Goal: Information Seeking & Learning: Learn about a topic

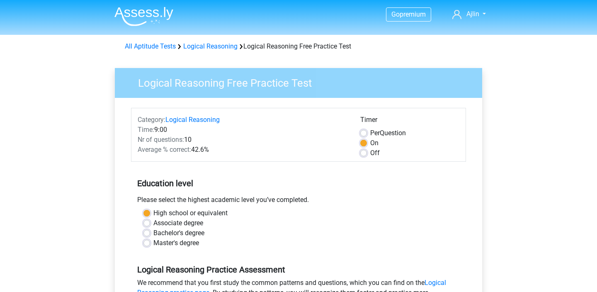
scroll to position [213, 0]
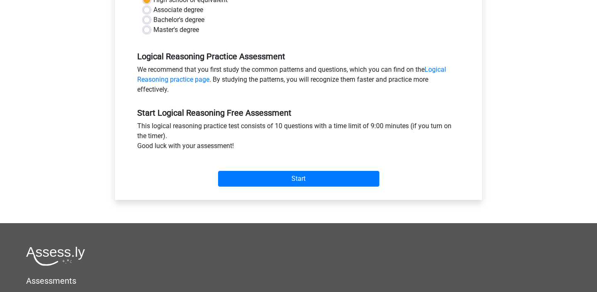
click at [271, 174] on input "Start" at bounding box center [298, 179] width 161 height 16
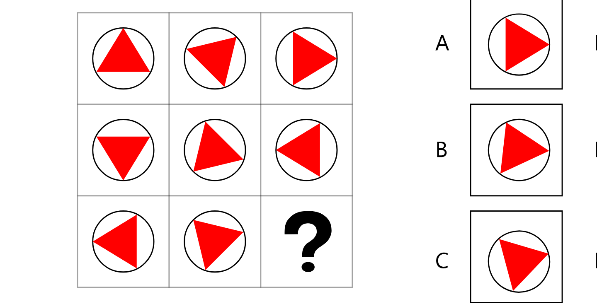
scroll to position [21, 0]
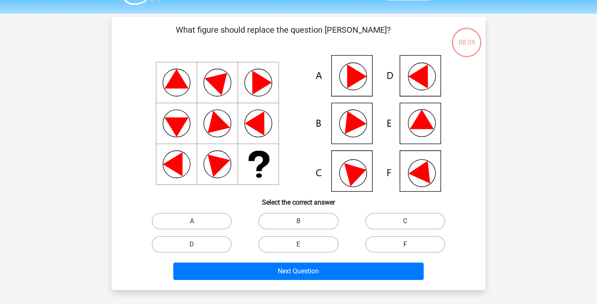
click at [376, 243] on label "F" at bounding box center [405, 244] width 80 height 17
click at [405, 245] on input "F" at bounding box center [407, 247] width 5 height 5
radio input "true"
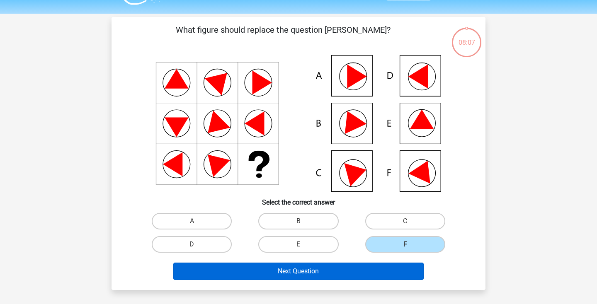
click at [337, 267] on button "Next Question" at bounding box center [298, 271] width 251 height 17
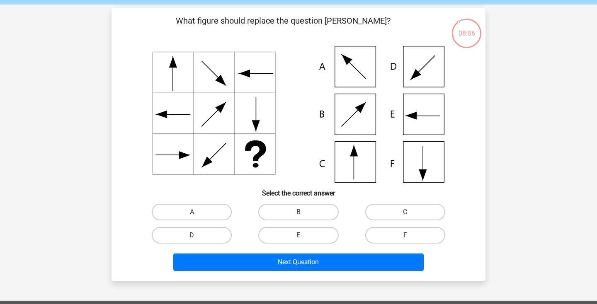
scroll to position [29, 0]
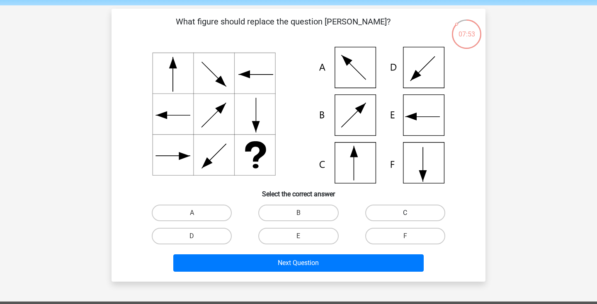
click at [367, 214] on label "C" at bounding box center [405, 213] width 80 height 17
click at [405, 214] on input "C" at bounding box center [407, 215] width 5 height 5
radio input "true"
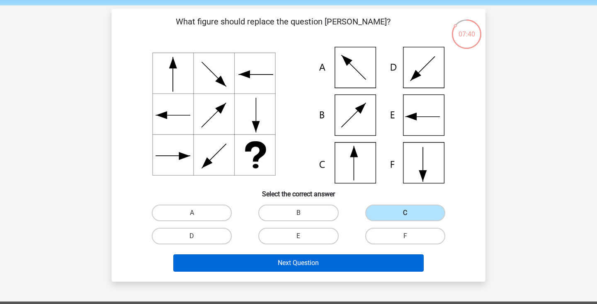
click at [317, 265] on button "Next Question" at bounding box center [298, 263] width 251 height 17
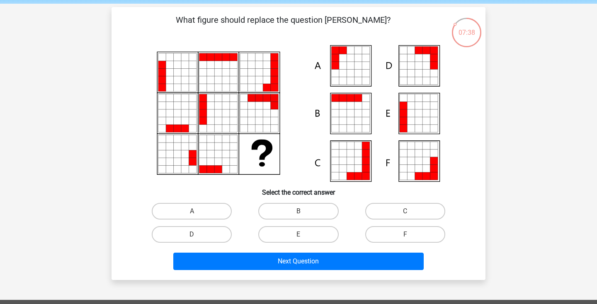
scroll to position [29, 0]
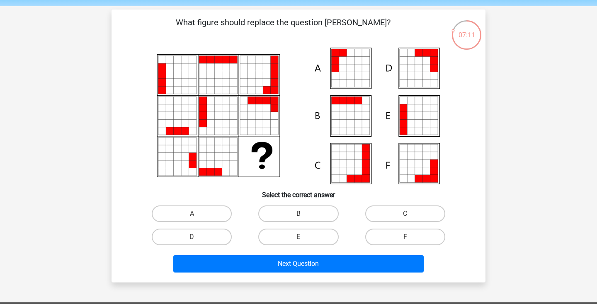
click at [388, 228] on div "F" at bounding box center [405, 237] width 107 height 23
click at [388, 231] on label "F" at bounding box center [405, 237] width 80 height 17
click at [405, 237] on input "F" at bounding box center [407, 239] width 5 height 5
radio input "true"
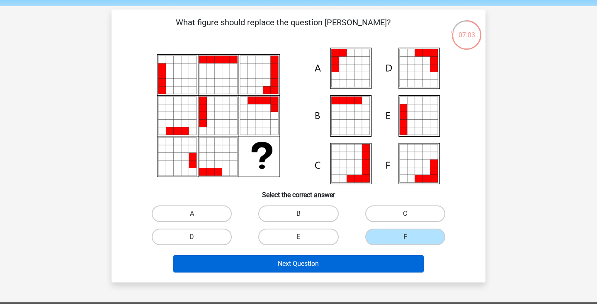
click at [300, 265] on button "Next Question" at bounding box center [298, 263] width 251 height 17
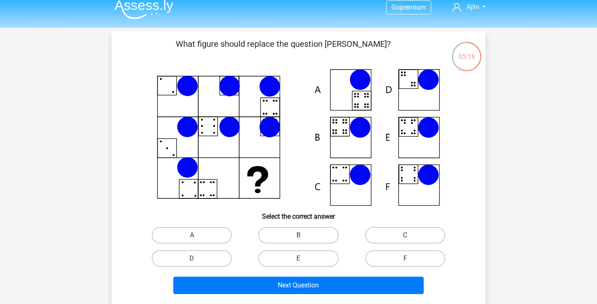
scroll to position [13, 0]
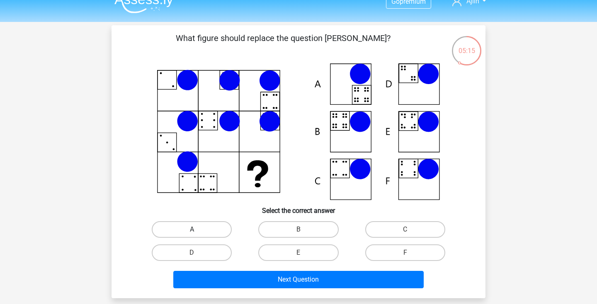
click at [215, 229] on label "A" at bounding box center [192, 229] width 80 height 17
click at [197, 230] on input "A" at bounding box center [194, 232] width 5 height 5
radio input "true"
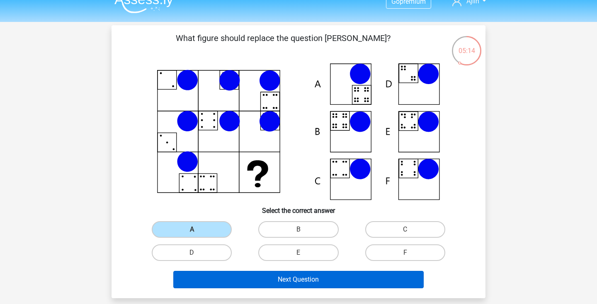
click at [244, 279] on button "Next Question" at bounding box center [298, 279] width 251 height 17
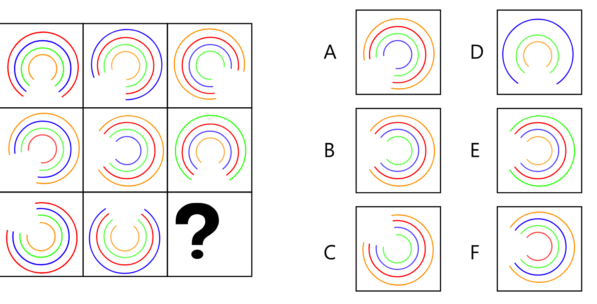
scroll to position [0, 0]
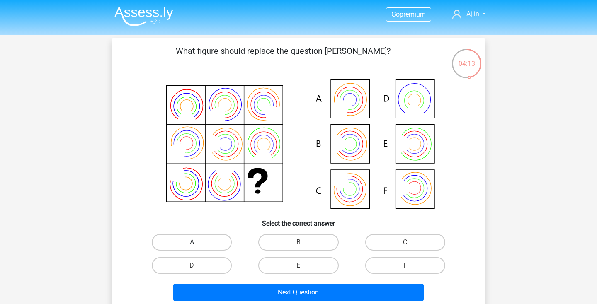
click at [187, 244] on label "A" at bounding box center [192, 242] width 80 height 17
click at [192, 244] on input "A" at bounding box center [194, 245] width 5 height 5
radio input "true"
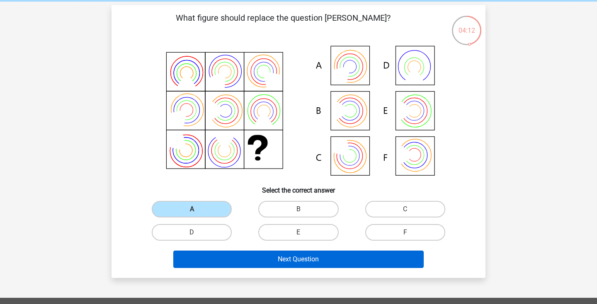
click at [230, 261] on button "Next Question" at bounding box center [298, 259] width 251 height 17
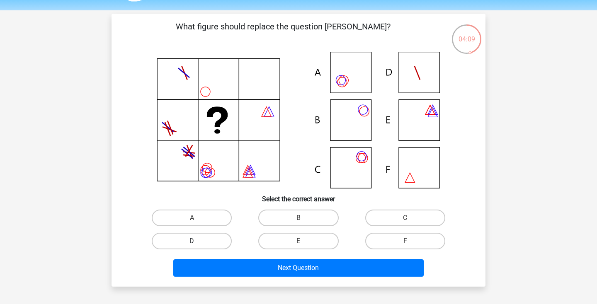
scroll to position [25, 0]
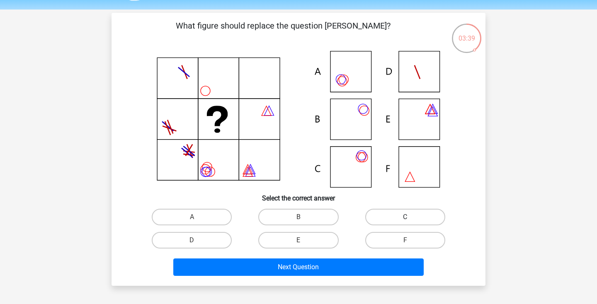
click at [372, 222] on label "C" at bounding box center [405, 217] width 80 height 17
click at [405, 222] on input "C" at bounding box center [407, 219] width 5 height 5
radio input "true"
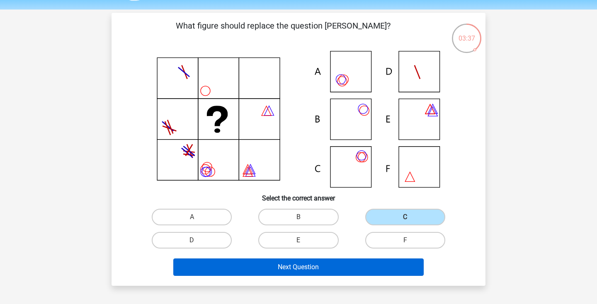
click at [315, 266] on button "Next Question" at bounding box center [298, 267] width 251 height 17
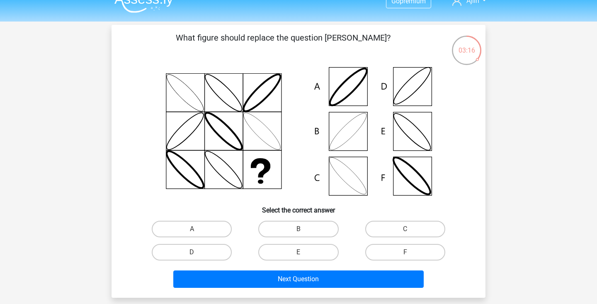
scroll to position [15, 0]
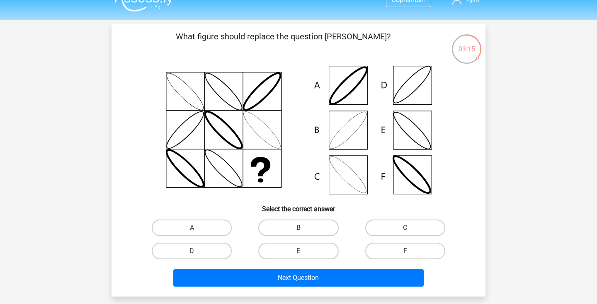
click at [297, 221] on label "B" at bounding box center [298, 228] width 80 height 17
click at [299, 228] on input "B" at bounding box center [301, 230] width 5 height 5
radio input "true"
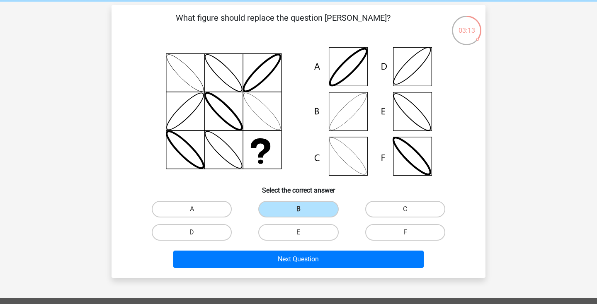
scroll to position [38, 0]
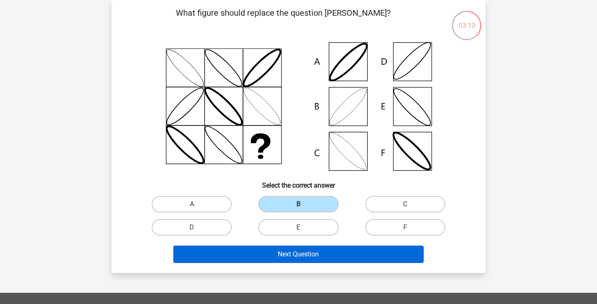
click at [293, 258] on button "Next Question" at bounding box center [298, 254] width 251 height 17
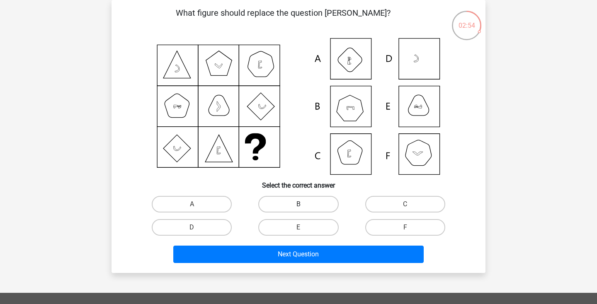
click at [309, 204] on label "B" at bounding box center [298, 204] width 80 height 17
click at [304, 204] on input "B" at bounding box center [301, 206] width 5 height 5
radio input "true"
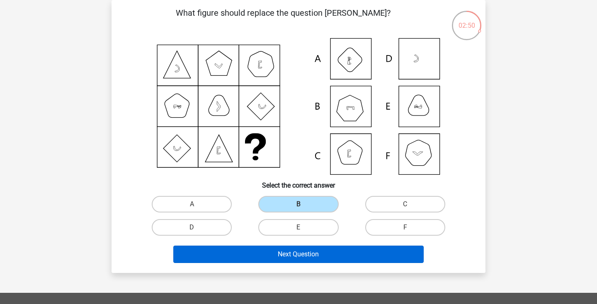
click at [297, 257] on button "Next Question" at bounding box center [298, 254] width 251 height 17
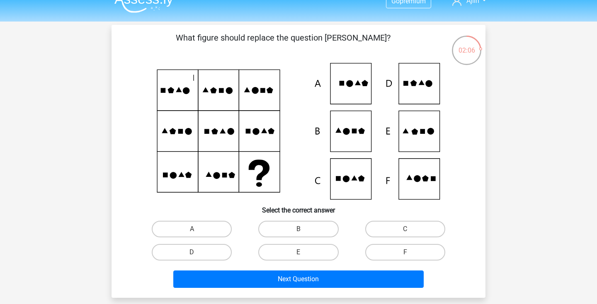
scroll to position [15, 0]
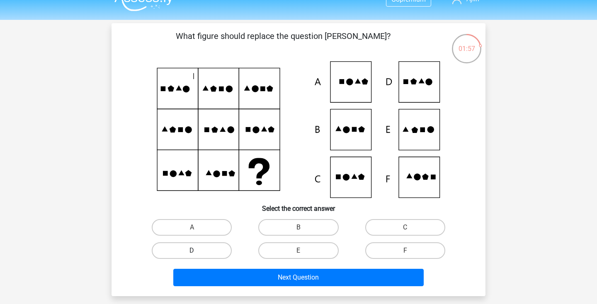
click at [188, 249] on label "D" at bounding box center [192, 251] width 80 height 17
click at [192, 251] on input "D" at bounding box center [194, 253] width 5 height 5
radio input "true"
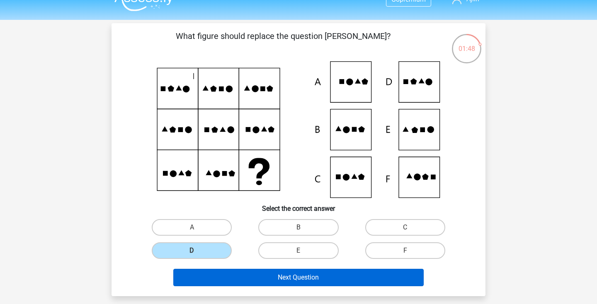
click at [269, 280] on button "Next Question" at bounding box center [298, 277] width 251 height 17
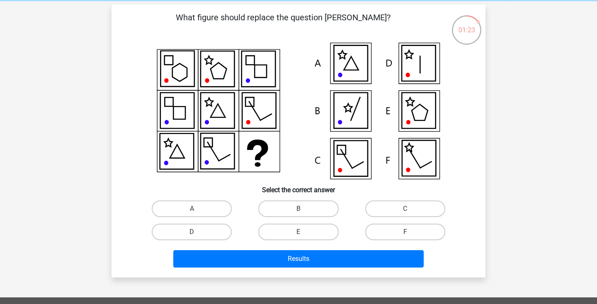
scroll to position [33, 0]
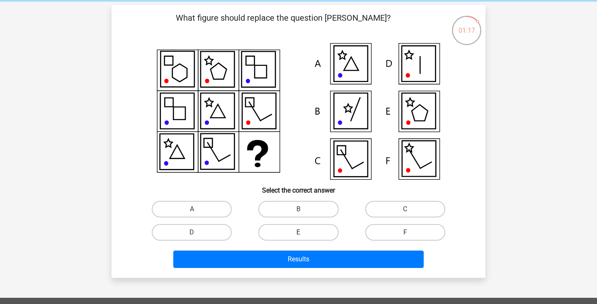
click at [287, 234] on label "E" at bounding box center [298, 232] width 80 height 17
click at [299, 234] on input "E" at bounding box center [301, 235] width 5 height 5
radio input "true"
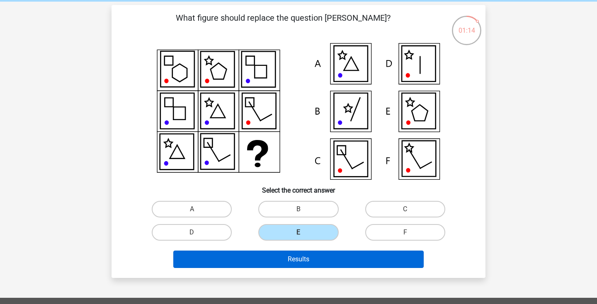
click at [281, 262] on button "Results" at bounding box center [298, 259] width 251 height 17
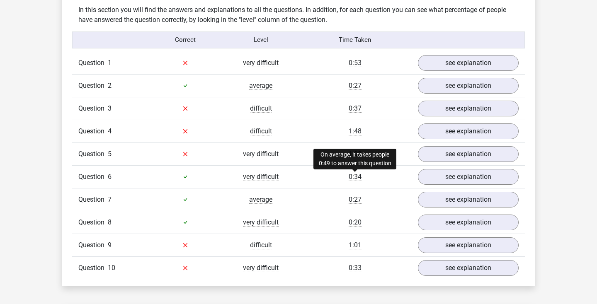
scroll to position [647, 0]
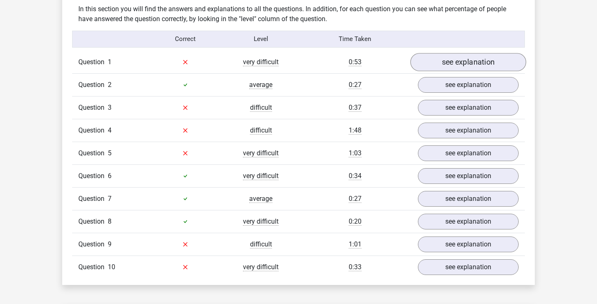
click at [439, 63] on link "see explanation" at bounding box center [469, 62] width 116 height 18
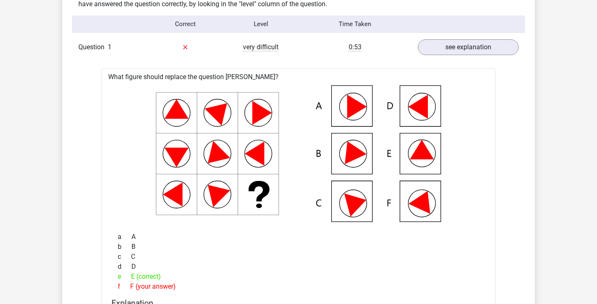
scroll to position [664, 0]
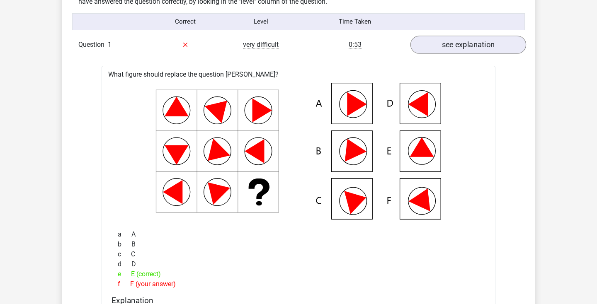
click at [468, 49] on link "see explanation" at bounding box center [469, 45] width 116 height 18
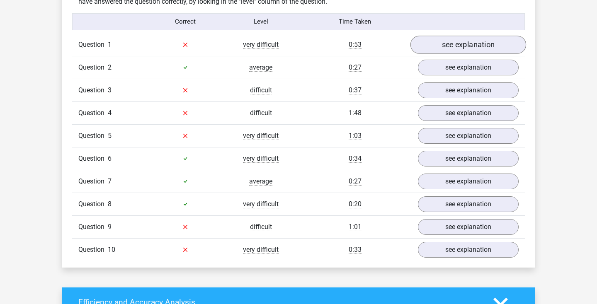
click at [460, 47] on link "see explanation" at bounding box center [469, 45] width 116 height 18
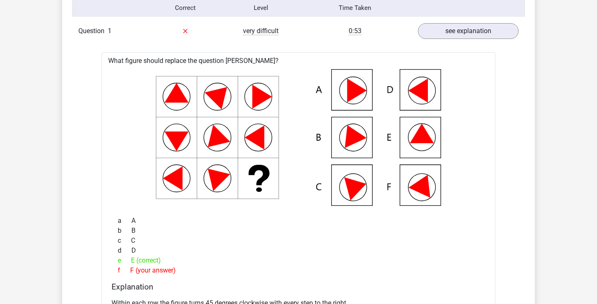
scroll to position [679, 0]
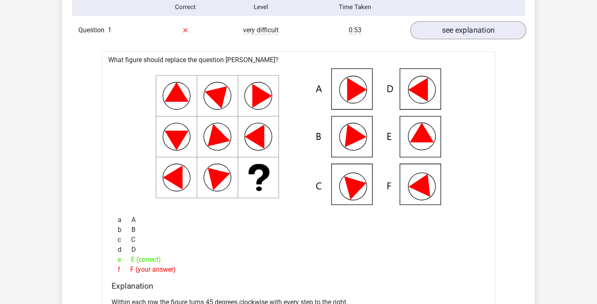
click at [444, 34] on link "see explanation" at bounding box center [469, 30] width 116 height 18
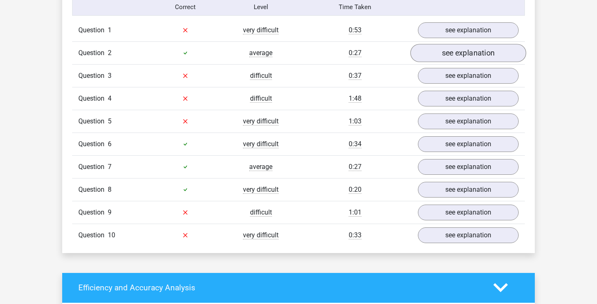
click at [424, 55] on link "see explanation" at bounding box center [469, 53] width 116 height 18
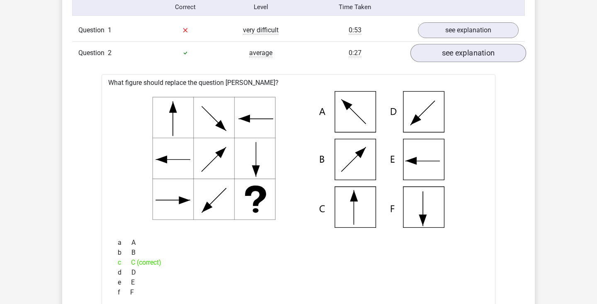
click at [424, 55] on link "see explanation" at bounding box center [469, 53] width 116 height 18
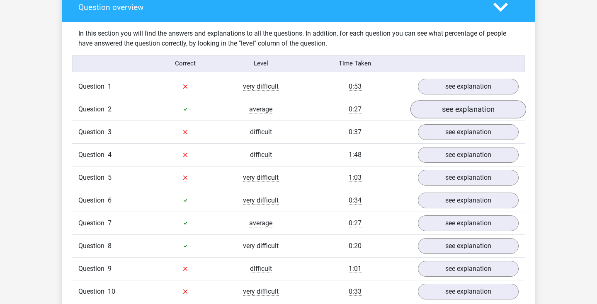
scroll to position [623, 0]
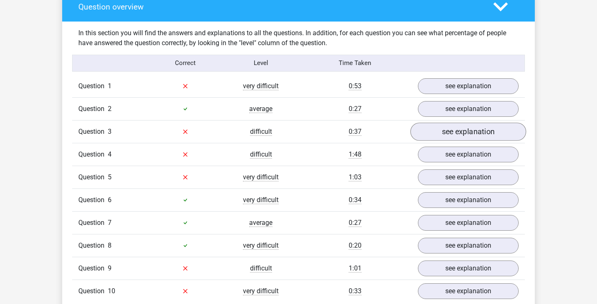
click at [429, 134] on link "see explanation" at bounding box center [469, 132] width 116 height 18
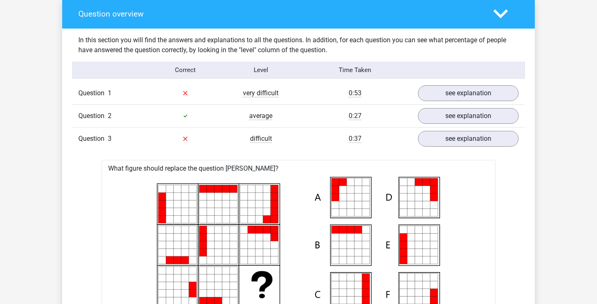
scroll to position [602, 0]
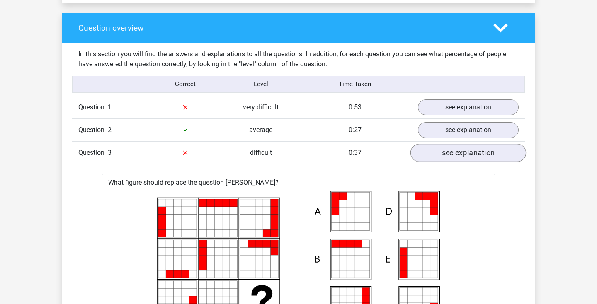
click at [434, 155] on link "see explanation" at bounding box center [469, 153] width 116 height 18
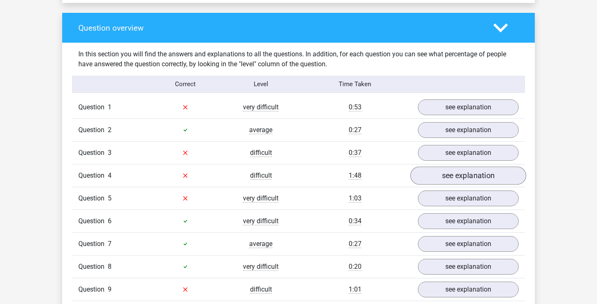
click at [433, 168] on link "see explanation" at bounding box center [469, 176] width 116 height 18
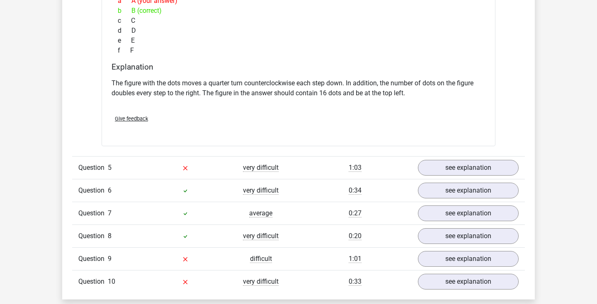
scroll to position [1082, 0]
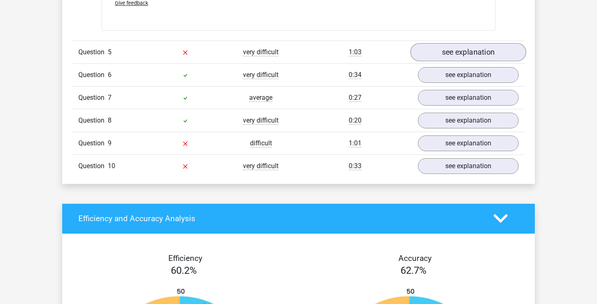
click at [466, 55] on link "see explanation" at bounding box center [469, 52] width 116 height 18
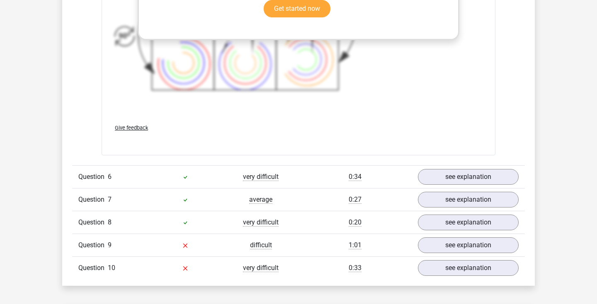
scroll to position [1537, 0]
click at [437, 172] on link "see explanation" at bounding box center [469, 177] width 116 height 18
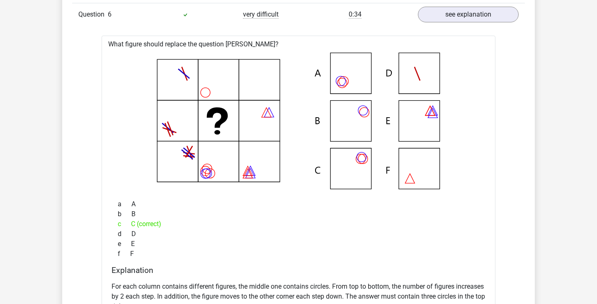
scroll to position [1695, 0]
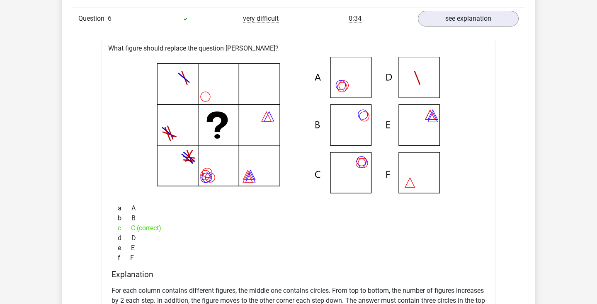
click at [313, 139] on icon at bounding box center [298, 125] width 367 height 137
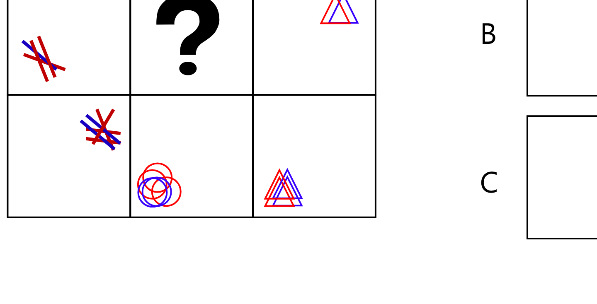
scroll to position [1670, 0]
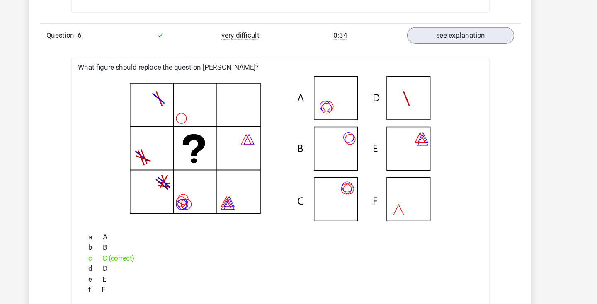
click at [263, 197] on icon at bounding box center [298, 150] width 367 height 137
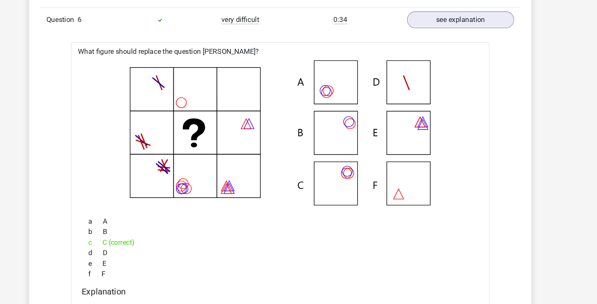
scroll to position [1679, 0]
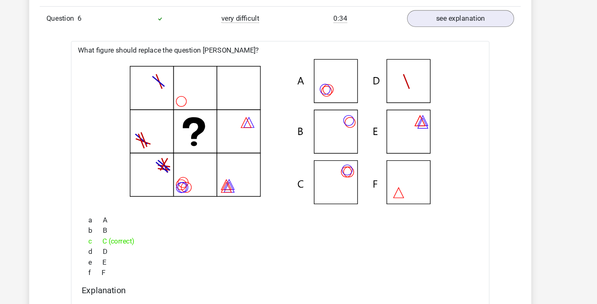
click at [263, 197] on div "What figure should replace the question mark? a A b" at bounding box center [299, 218] width 394 height 324
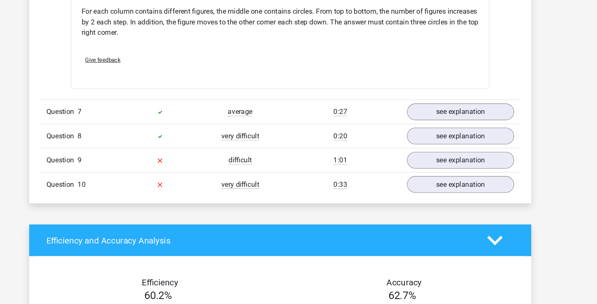
scroll to position [1958, 0]
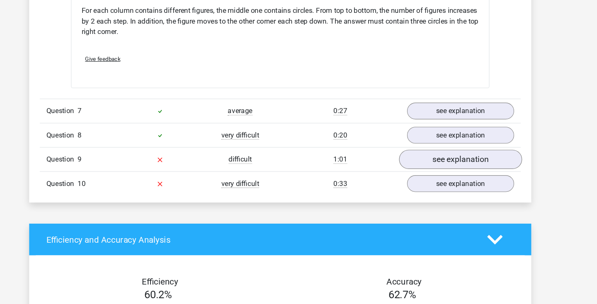
click at [418, 159] on link "see explanation" at bounding box center [469, 168] width 116 height 18
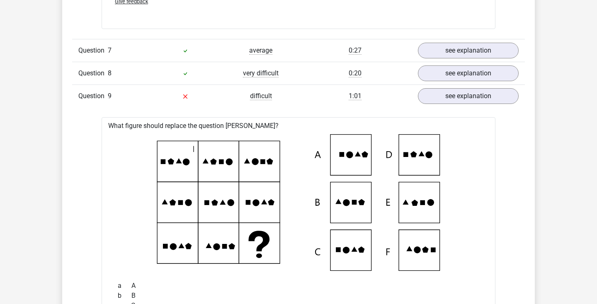
scroll to position [1920, 0]
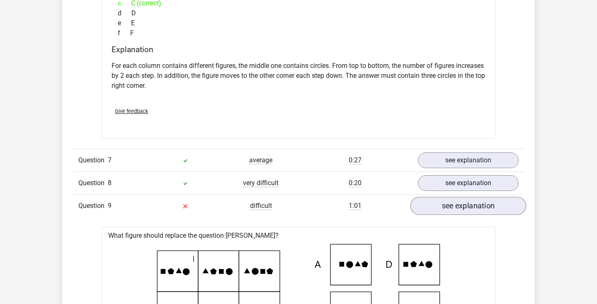
click at [437, 206] on link "see explanation" at bounding box center [469, 206] width 116 height 18
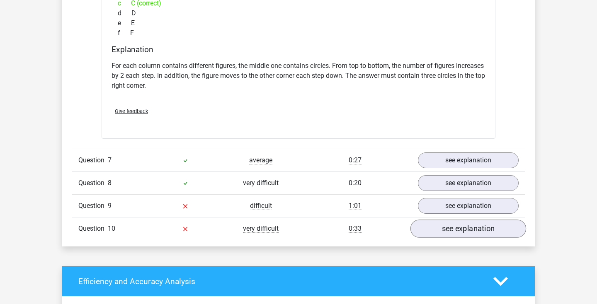
click at [432, 228] on link "see explanation" at bounding box center [469, 229] width 116 height 18
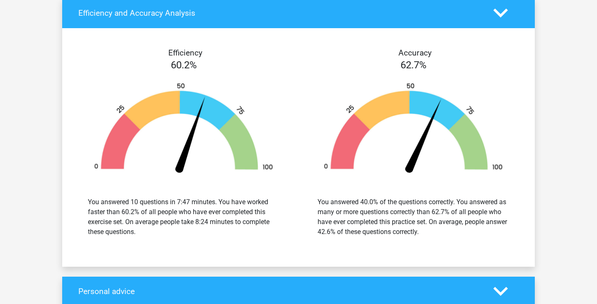
scroll to position [2743, 0]
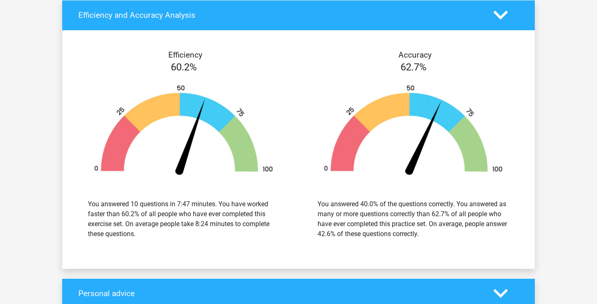
click at [196, 83] on div at bounding box center [183, 132] width 217 height 115
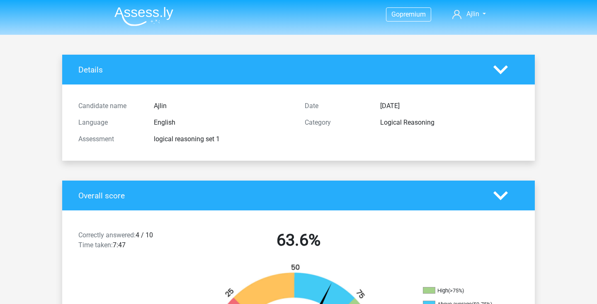
scroll to position [0, 0]
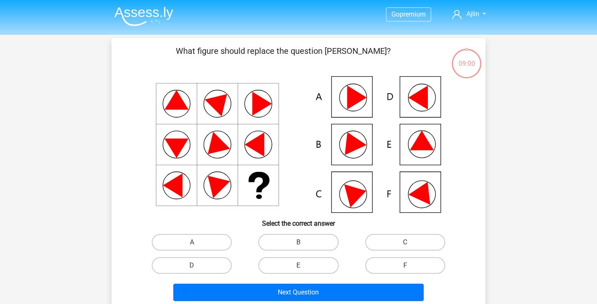
scroll to position [33, 0]
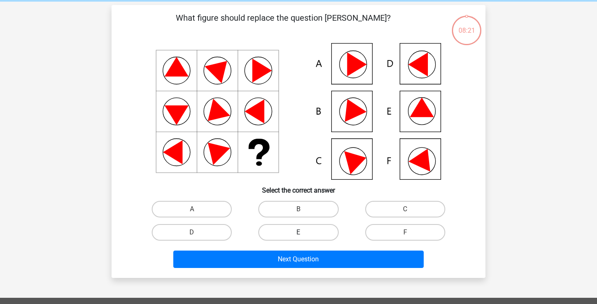
click at [314, 231] on label "E" at bounding box center [298, 232] width 80 height 17
click at [304, 233] on input "E" at bounding box center [301, 235] width 5 height 5
radio input "true"
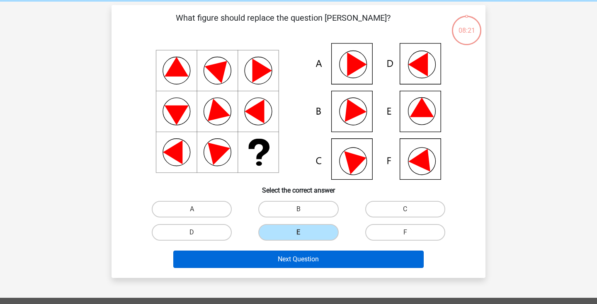
click at [314, 257] on button "Next Question" at bounding box center [298, 259] width 251 height 17
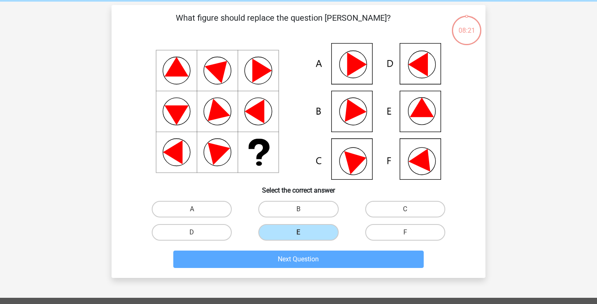
scroll to position [38, 0]
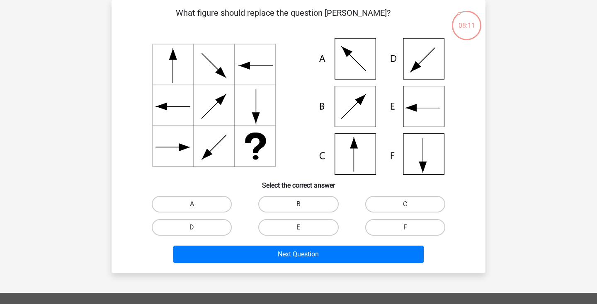
click at [392, 231] on label "F" at bounding box center [405, 227] width 80 height 17
click at [405, 231] on input "F" at bounding box center [407, 230] width 5 height 5
radio input "true"
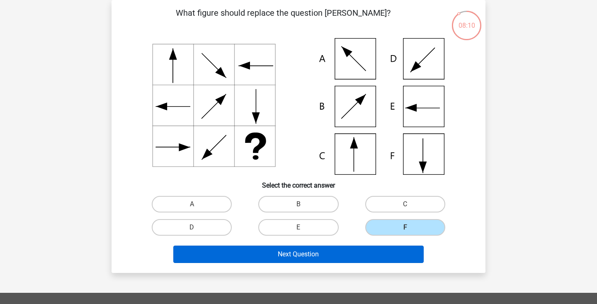
click at [320, 251] on button "Next Question" at bounding box center [298, 254] width 251 height 17
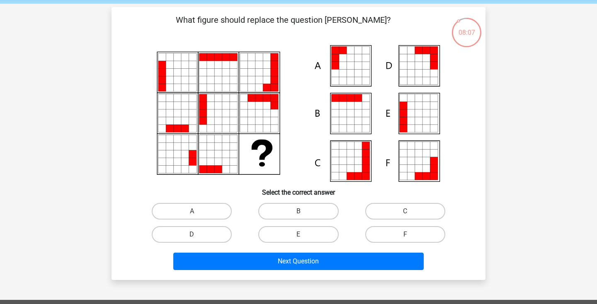
scroll to position [29, 0]
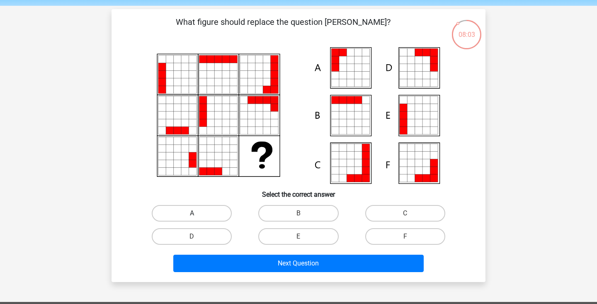
click at [213, 207] on label "A" at bounding box center [192, 213] width 80 height 17
click at [197, 214] on input "A" at bounding box center [194, 216] width 5 height 5
radio input "true"
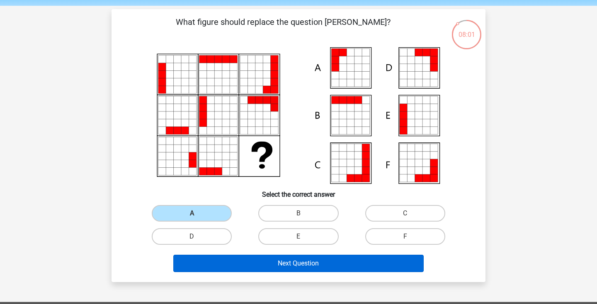
click at [253, 263] on button "Next Question" at bounding box center [298, 263] width 251 height 17
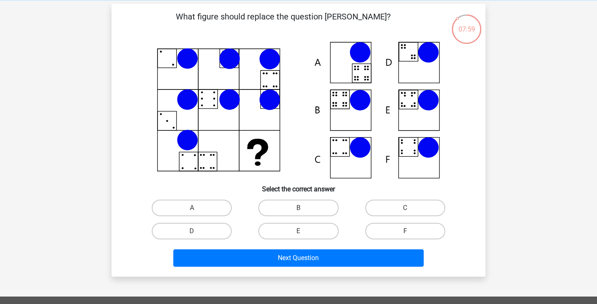
scroll to position [34, 0]
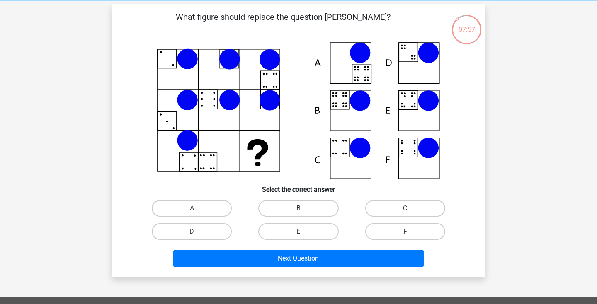
click at [293, 211] on label "B" at bounding box center [298, 208] width 80 height 17
click at [299, 211] on input "B" at bounding box center [301, 211] width 5 height 5
radio input "true"
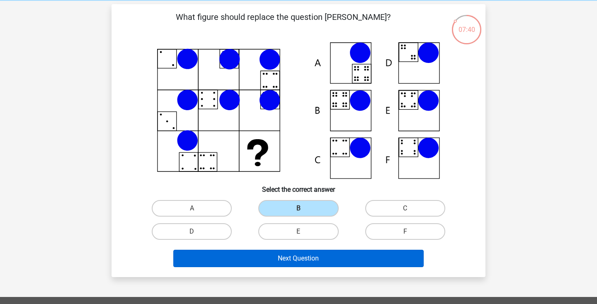
click at [283, 259] on button "Next Question" at bounding box center [298, 258] width 251 height 17
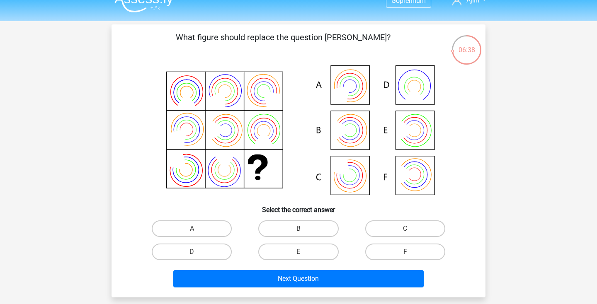
scroll to position [12, 0]
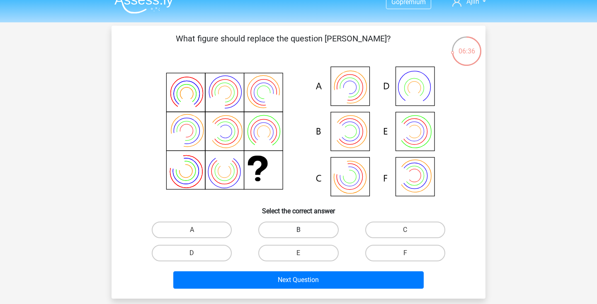
click at [315, 226] on label "B" at bounding box center [298, 230] width 80 height 17
click at [304, 230] on input "B" at bounding box center [301, 232] width 5 height 5
radio input "true"
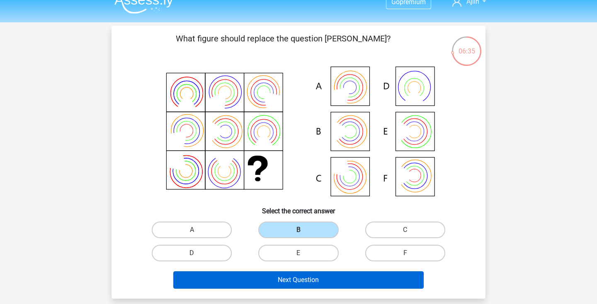
click at [300, 280] on button "Next Question" at bounding box center [298, 280] width 251 height 17
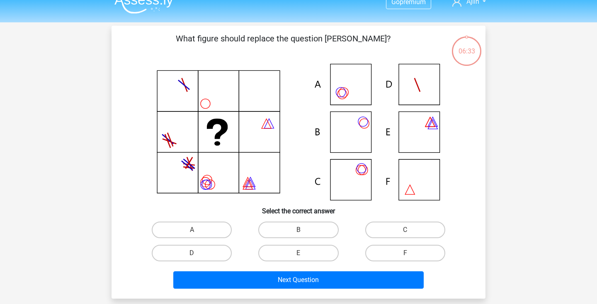
scroll to position [38, 0]
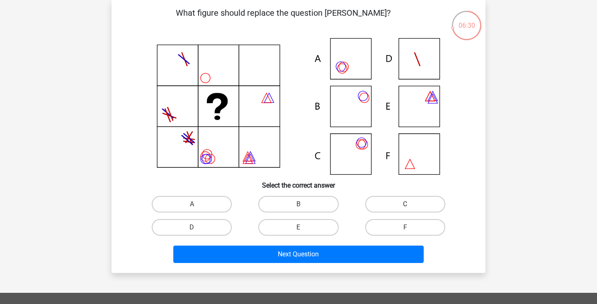
click at [374, 206] on label "C" at bounding box center [405, 204] width 80 height 17
click at [405, 206] on input "C" at bounding box center [407, 206] width 5 height 5
radio input "true"
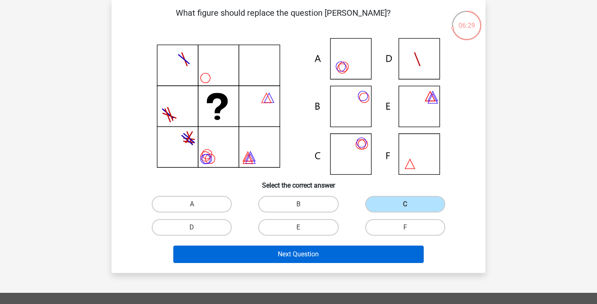
click at [331, 252] on button "Next Question" at bounding box center [298, 254] width 251 height 17
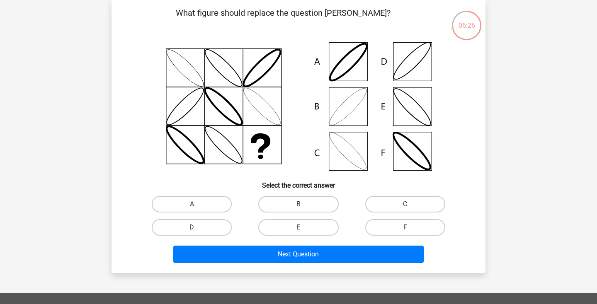
click at [408, 199] on label "C" at bounding box center [405, 204] width 80 height 17
click at [408, 204] on input "C" at bounding box center [407, 206] width 5 height 5
radio input "true"
click at [323, 205] on label "B" at bounding box center [298, 204] width 80 height 17
click at [304, 205] on input "B" at bounding box center [301, 206] width 5 height 5
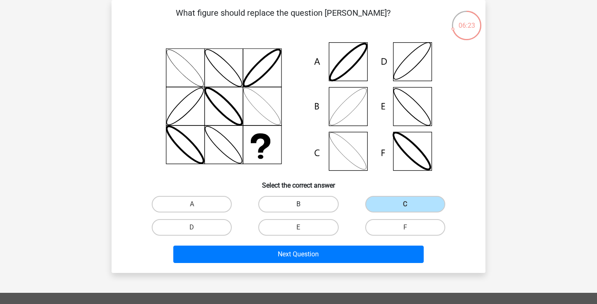
radio input "true"
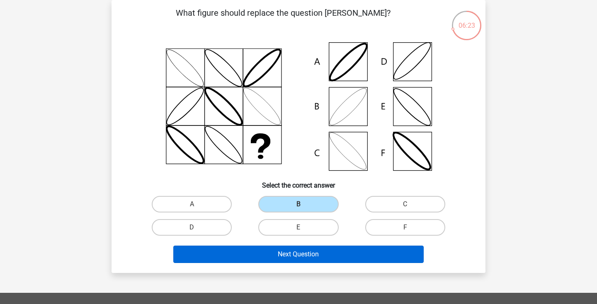
click at [322, 253] on button "Next Question" at bounding box center [298, 254] width 251 height 17
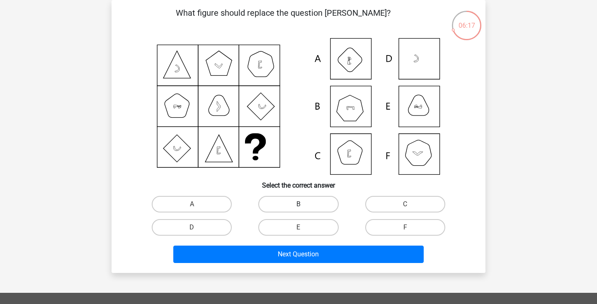
click at [317, 207] on label "B" at bounding box center [298, 204] width 80 height 17
click at [304, 207] on input "B" at bounding box center [301, 206] width 5 height 5
radio input "true"
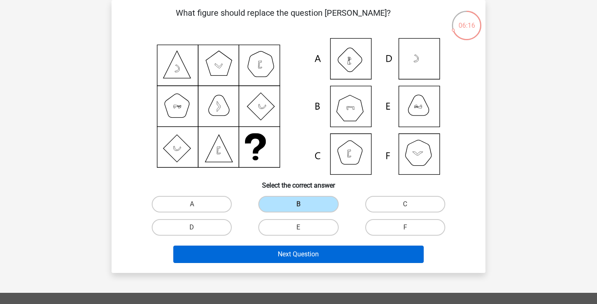
click at [305, 252] on button "Next Question" at bounding box center [298, 254] width 251 height 17
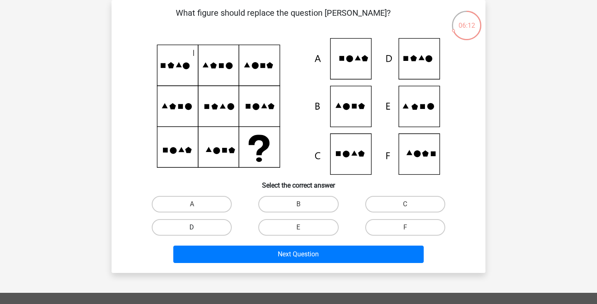
click at [175, 225] on label "D" at bounding box center [192, 227] width 80 height 17
click at [192, 228] on input "D" at bounding box center [194, 230] width 5 height 5
radio input "true"
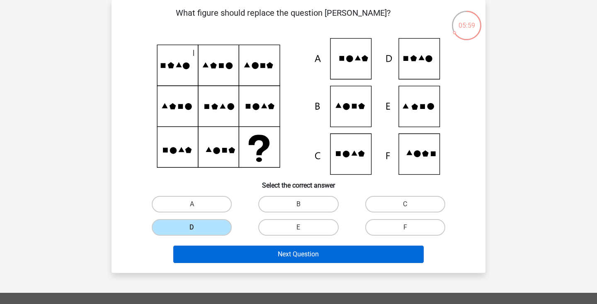
click at [255, 253] on button "Next Question" at bounding box center [298, 254] width 251 height 17
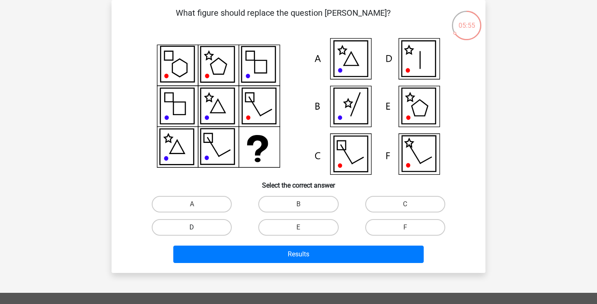
click at [194, 227] on label "D" at bounding box center [192, 227] width 80 height 17
click at [194, 228] on input "D" at bounding box center [194, 230] width 5 height 5
radio input "true"
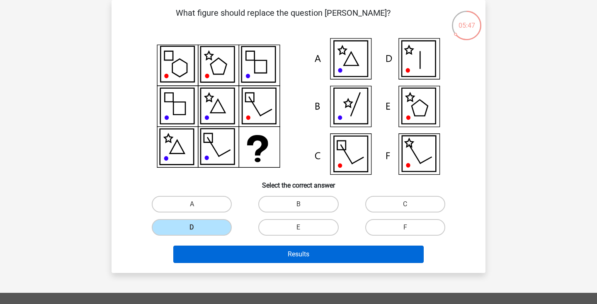
click at [245, 254] on button "Results" at bounding box center [298, 254] width 251 height 17
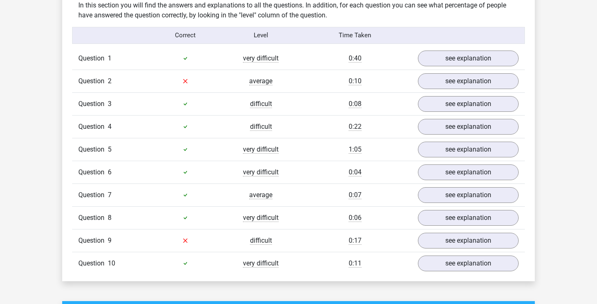
scroll to position [670, 0]
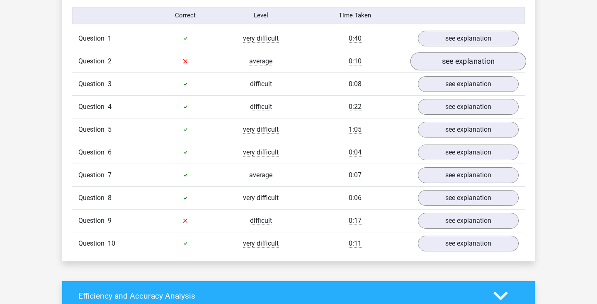
click at [426, 61] on link "see explanation" at bounding box center [469, 61] width 116 height 18
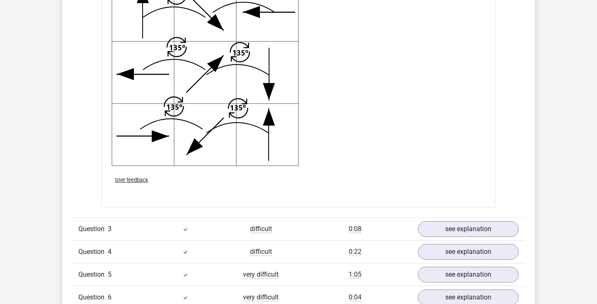
scroll to position [1161, 0]
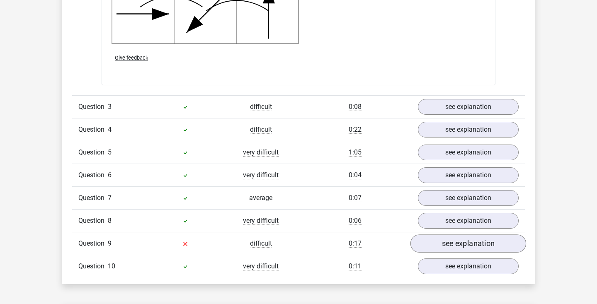
click at [438, 238] on link "see explanation" at bounding box center [469, 244] width 116 height 18
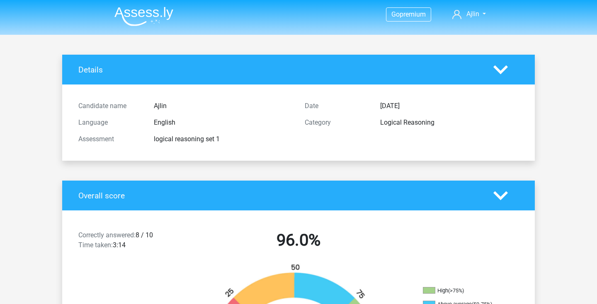
scroll to position [0, 0]
